Goal: Task Accomplishment & Management: Manage account settings

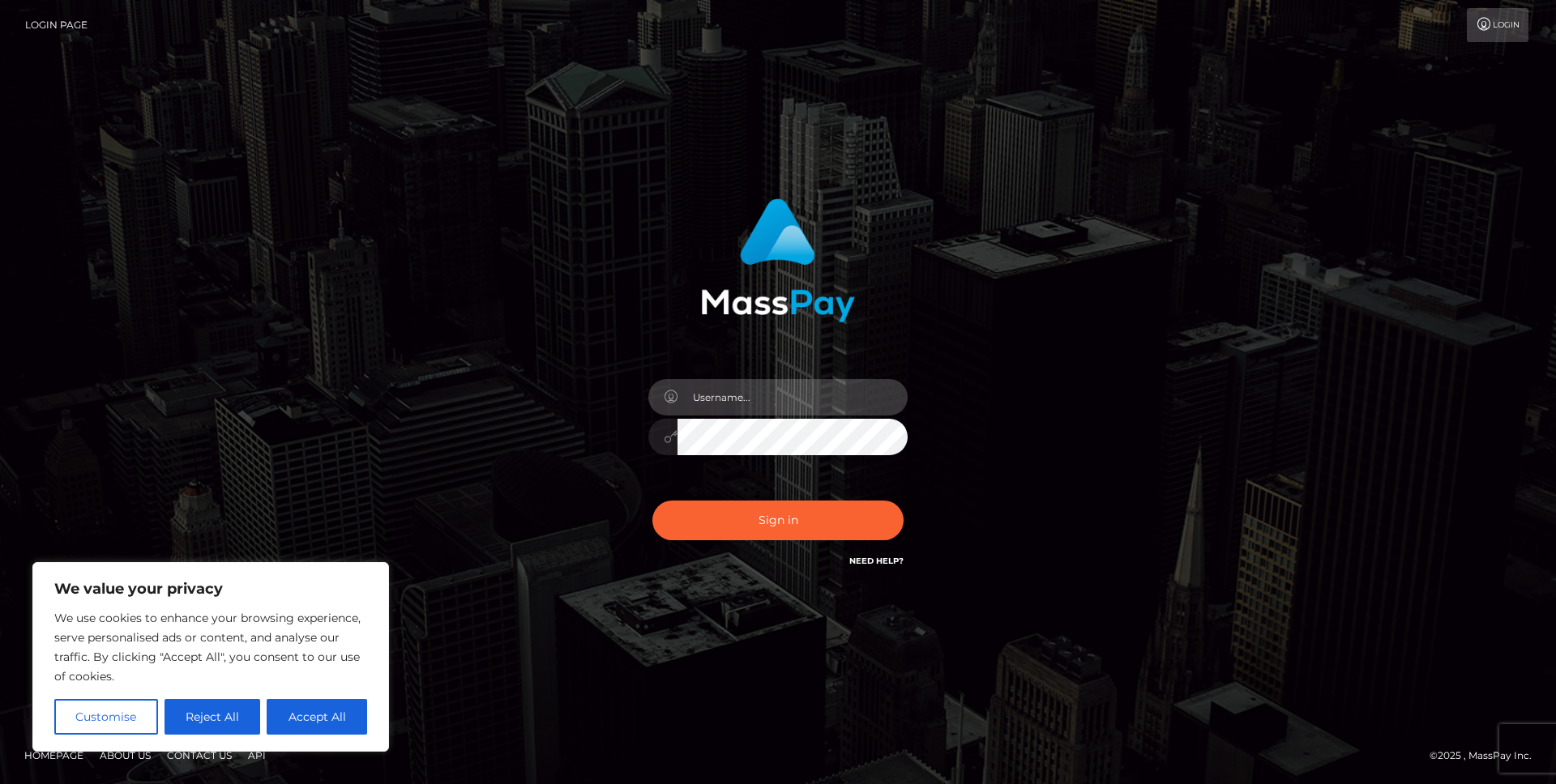
click at [747, 404] on input "text" at bounding box center [793, 398] width 230 height 37
type input "[EMAIL_ADDRESS][DOMAIN_NAME]"
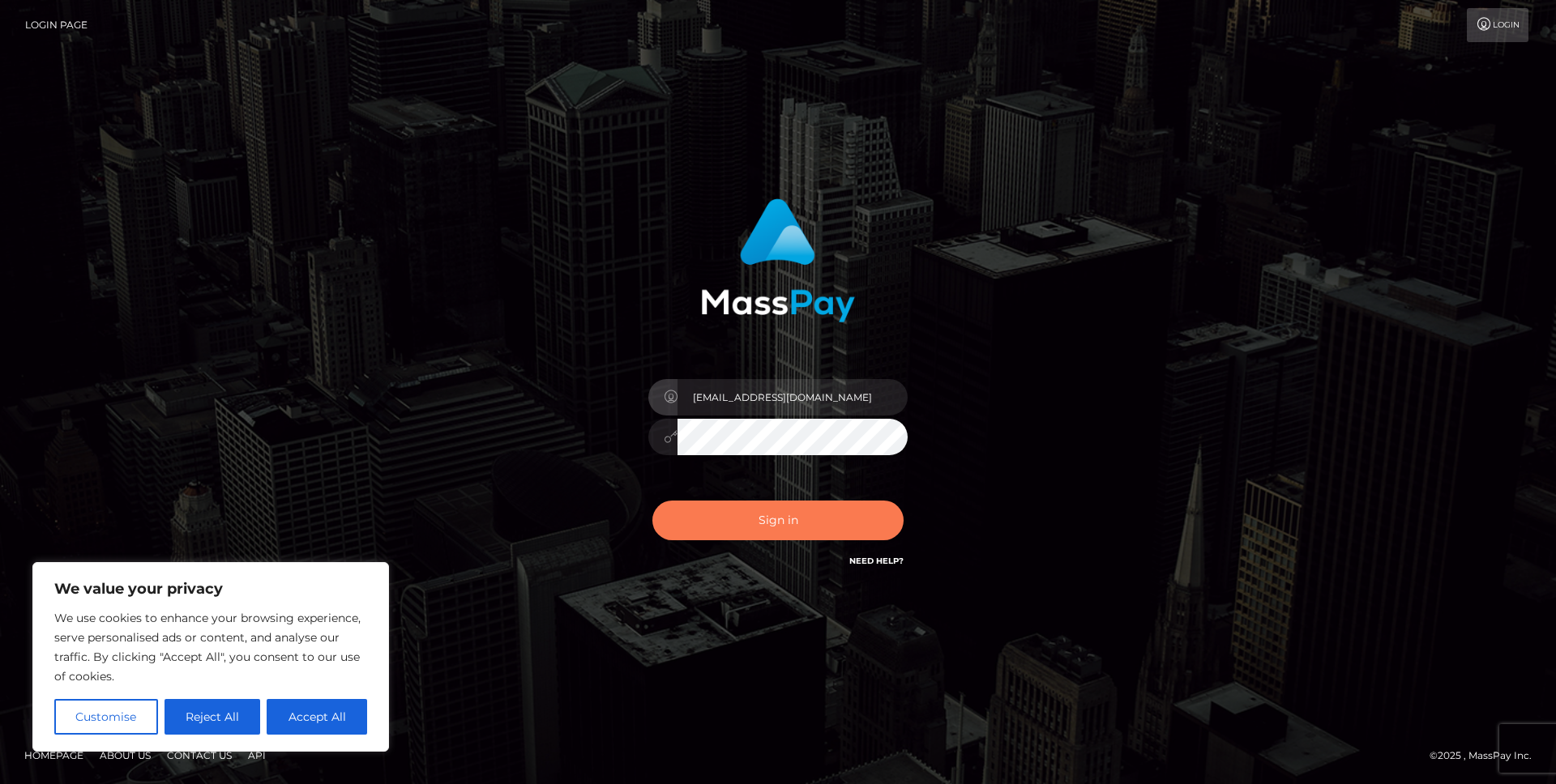
click at [776, 523] on button "Sign in" at bounding box center [778, 520] width 251 height 40
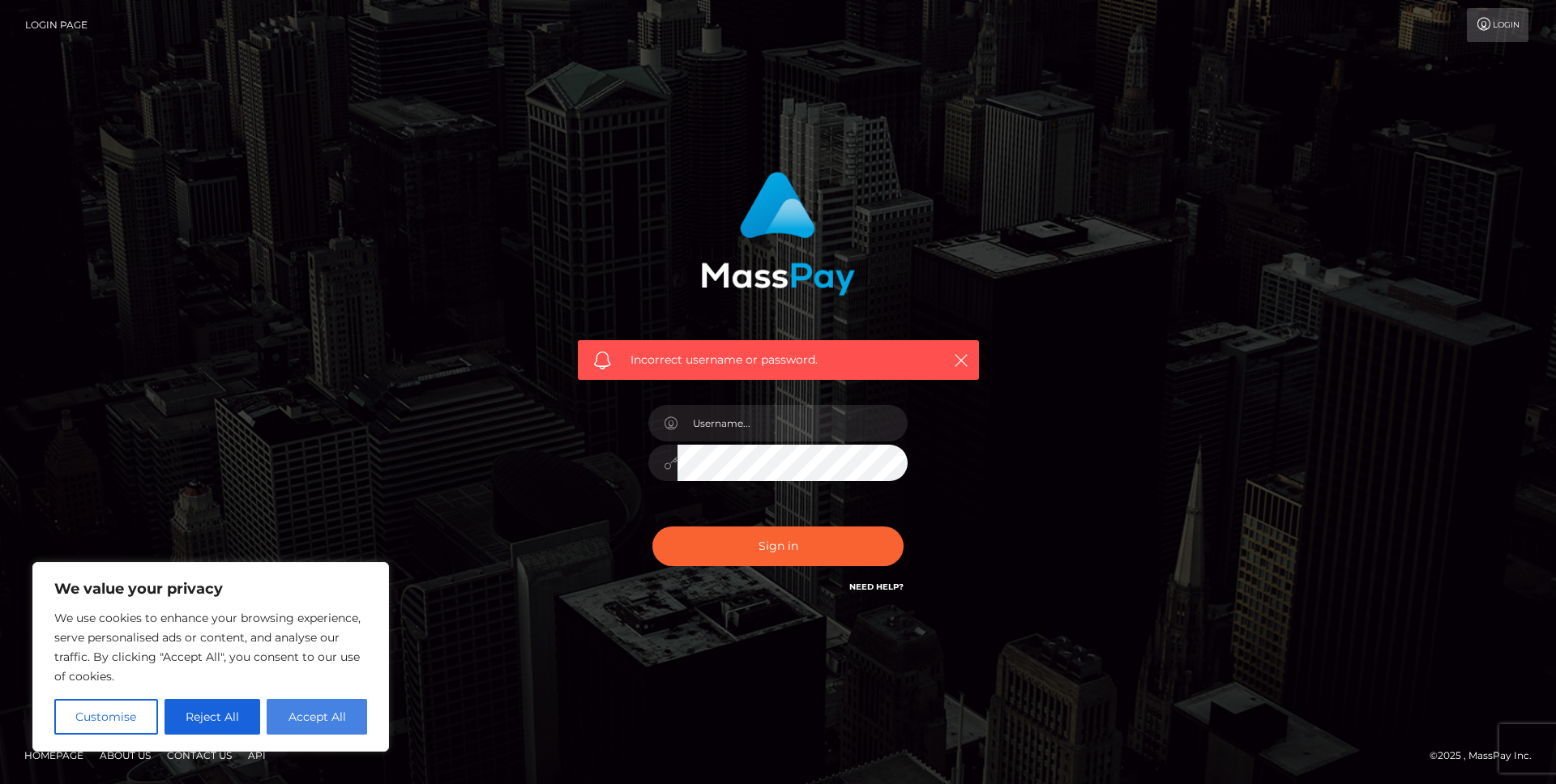
click at [308, 731] on button "Accept All" at bounding box center [317, 716] width 101 height 36
checkbox input "true"
